Goal: Book appointment/travel/reservation

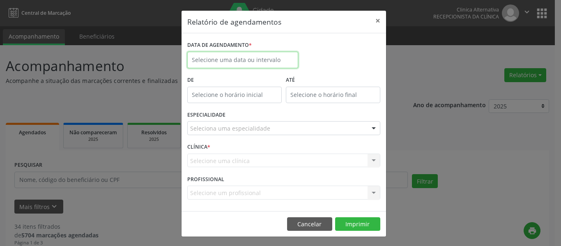
click at [252, 59] on input "text" at bounding box center [242, 60] width 111 height 16
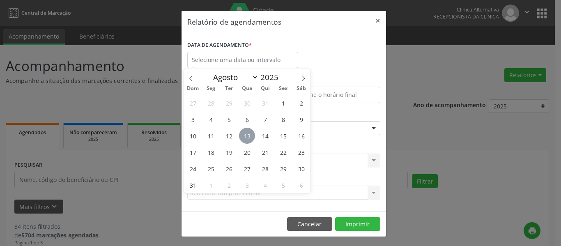
click at [248, 136] on span "13" at bounding box center [247, 136] width 16 height 16
type input "[DATE]"
click at [248, 136] on span "13" at bounding box center [247, 136] width 16 height 16
click at [248, 136] on div "ESPECIALIDADE Seleciona uma especialidade Todas as especialidades Alergologia A…" at bounding box center [283, 125] width 197 height 32
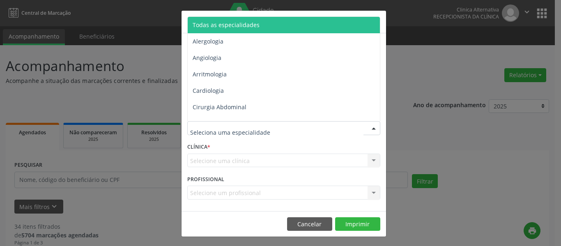
click at [220, 27] on span "Todas as especialidades" at bounding box center [226, 25] width 67 height 8
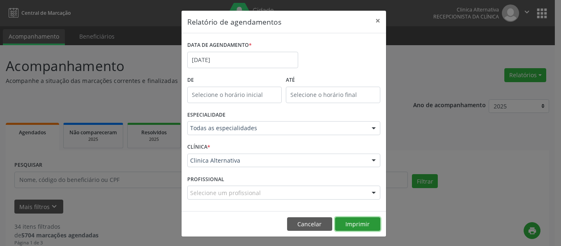
click at [368, 230] on button "Imprimir" at bounding box center [357, 224] width 45 height 14
click at [355, 218] on button "Imprimir" at bounding box center [357, 224] width 45 height 14
